Goal: Find specific page/section: Find specific page/section

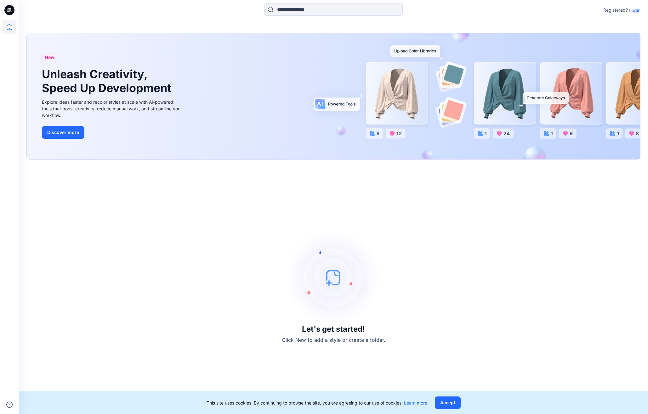
click at [636, 11] on p "Login" at bounding box center [634, 10] width 11 height 7
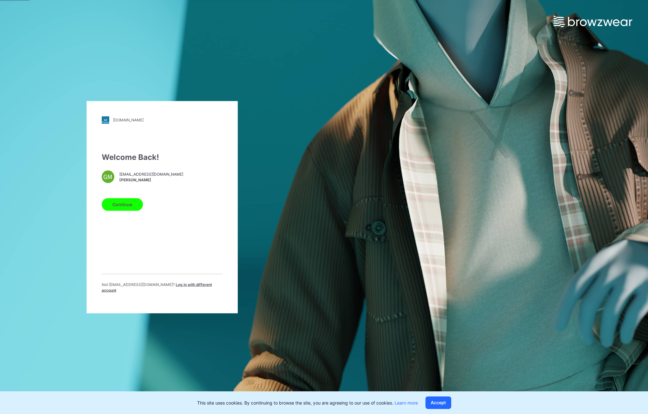
click at [108, 210] on button "Continue" at bounding box center [122, 204] width 41 height 13
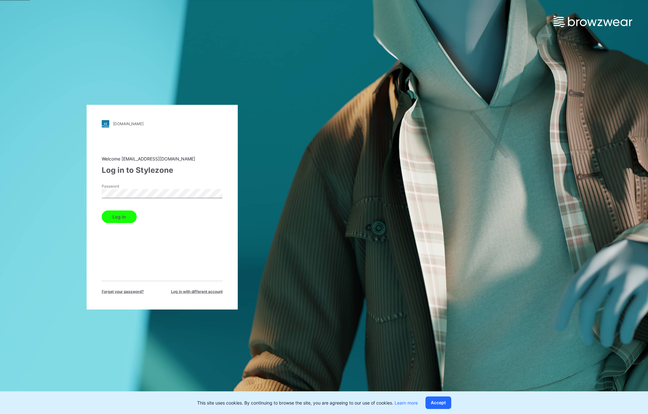
click at [124, 215] on button "Log in" at bounding box center [119, 216] width 35 height 13
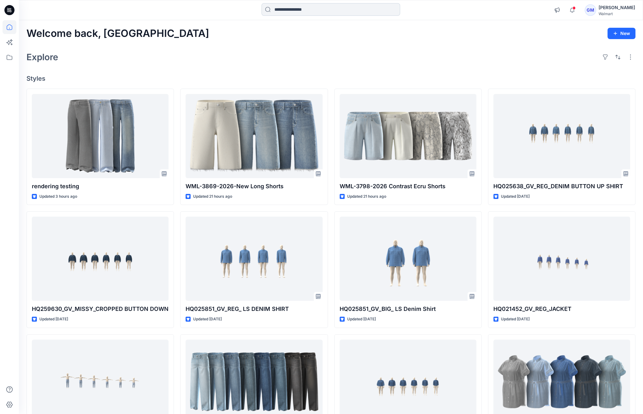
click at [290, 11] on input at bounding box center [330, 9] width 139 height 13
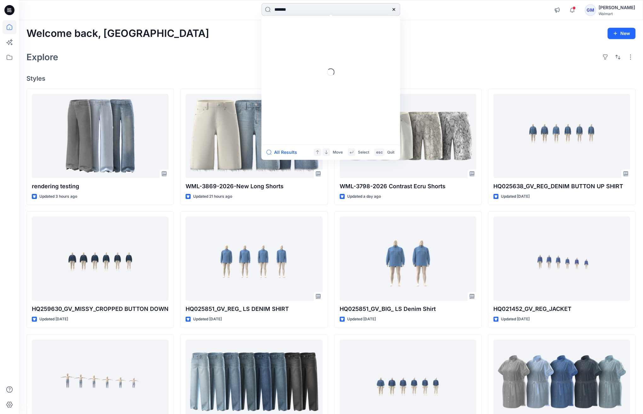
type input "********"
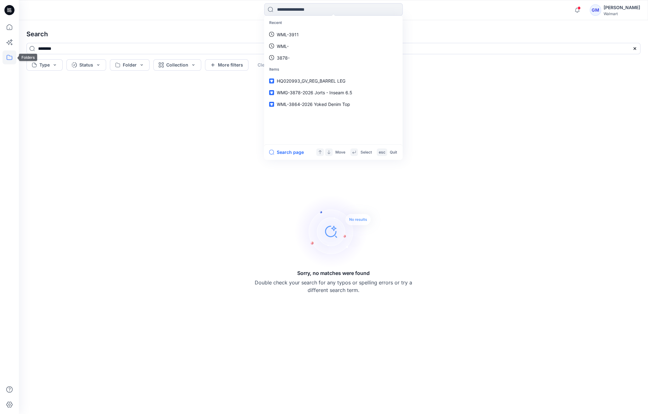
click at [5, 57] on icon at bounding box center [10, 57] width 14 height 14
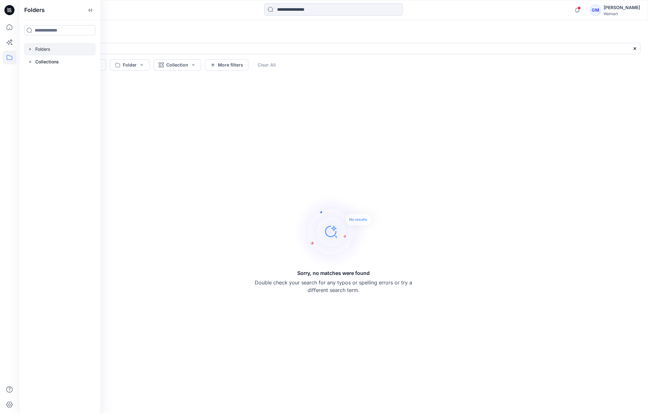
click at [56, 50] on div at bounding box center [60, 49] width 72 height 13
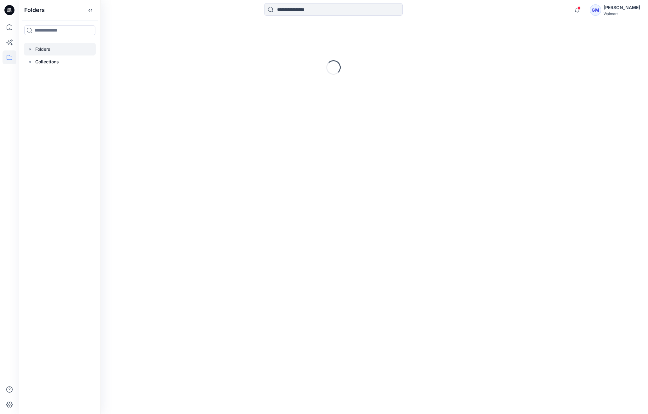
click at [187, 31] on div "Folders" at bounding box center [308, 32] width 565 height 9
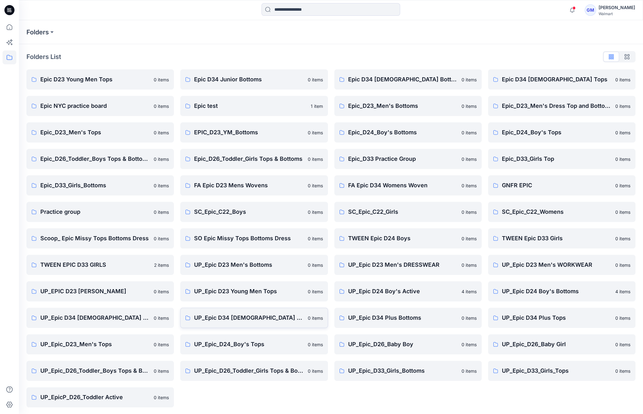
click at [251, 323] on link "UP_Epic D34 Ladies Top 0 items" at bounding box center [253, 317] width 147 height 20
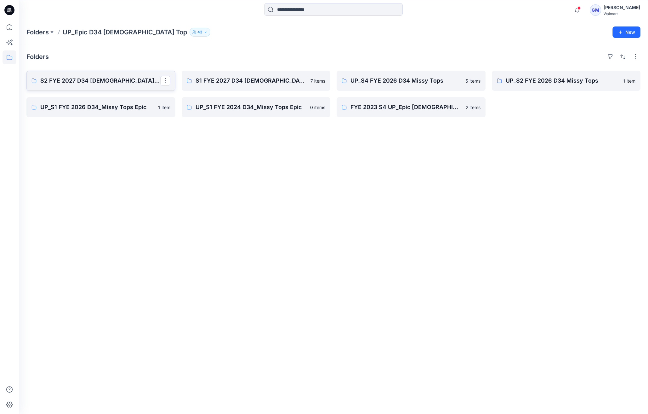
click at [104, 78] on p "S2 FYE 2027 D34 Ladies Woven Tops and Jackets" at bounding box center [100, 80] width 120 height 9
click at [248, 86] on link "S1 FYE 2027 D34 Ladies Tops" at bounding box center [256, 81] width 149 height 20
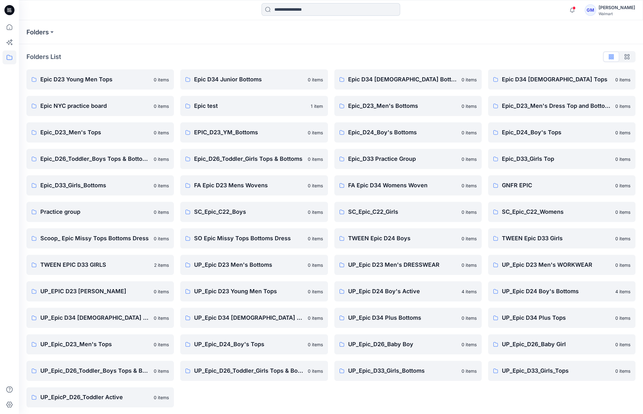
click at [294, 13] on input at bounding box center [330, 9] width 139 height 13
